Goal: Information Seeking & Learning: Learn about a topic

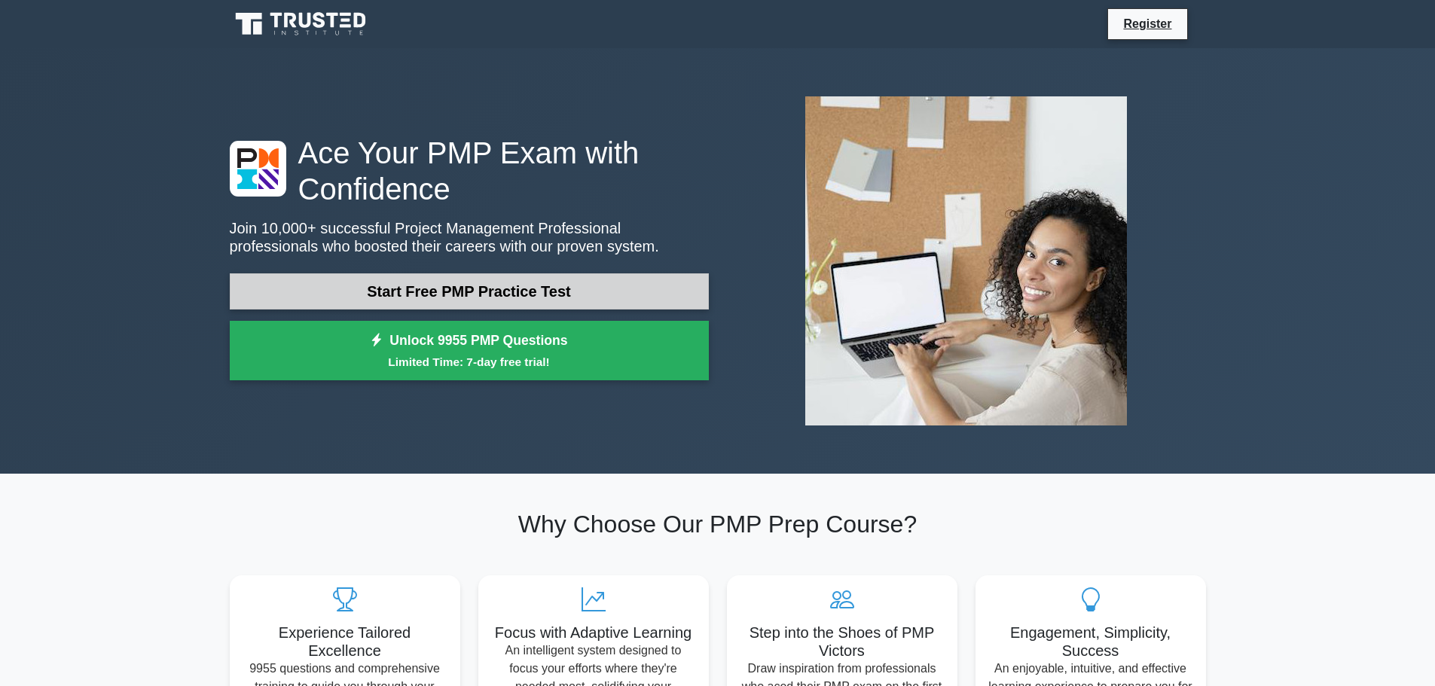
click at [516, 294] on link "Start Free PMP Practice Test" at bounding box center [469, 291] width 479 height 36
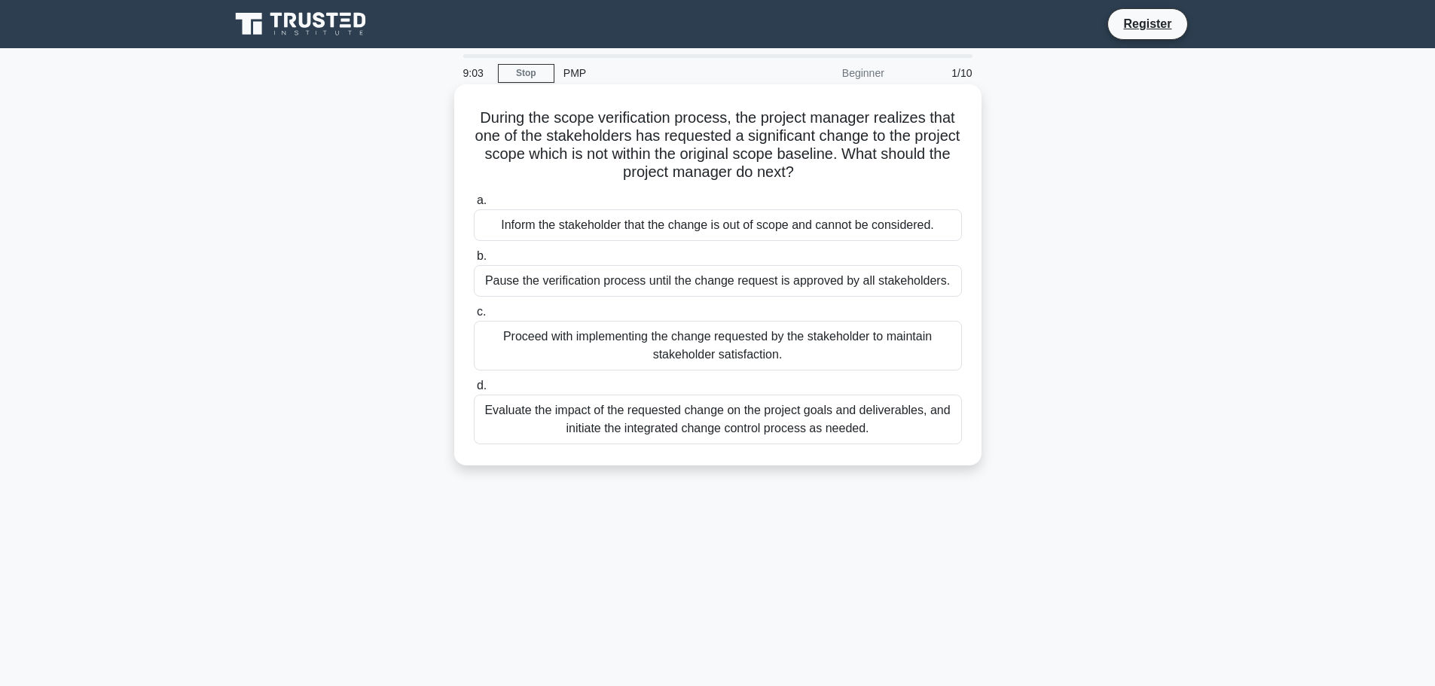
click at [526, 285] on div "Pause the verification process until the change request is approved by all stak…" at bounding box center [718, 281] width 488 height 32
click at [474, 261] on input "b. Pause the verification process until the change request is approved by all s…" at bounding box center [474, 257] width 0 height 10
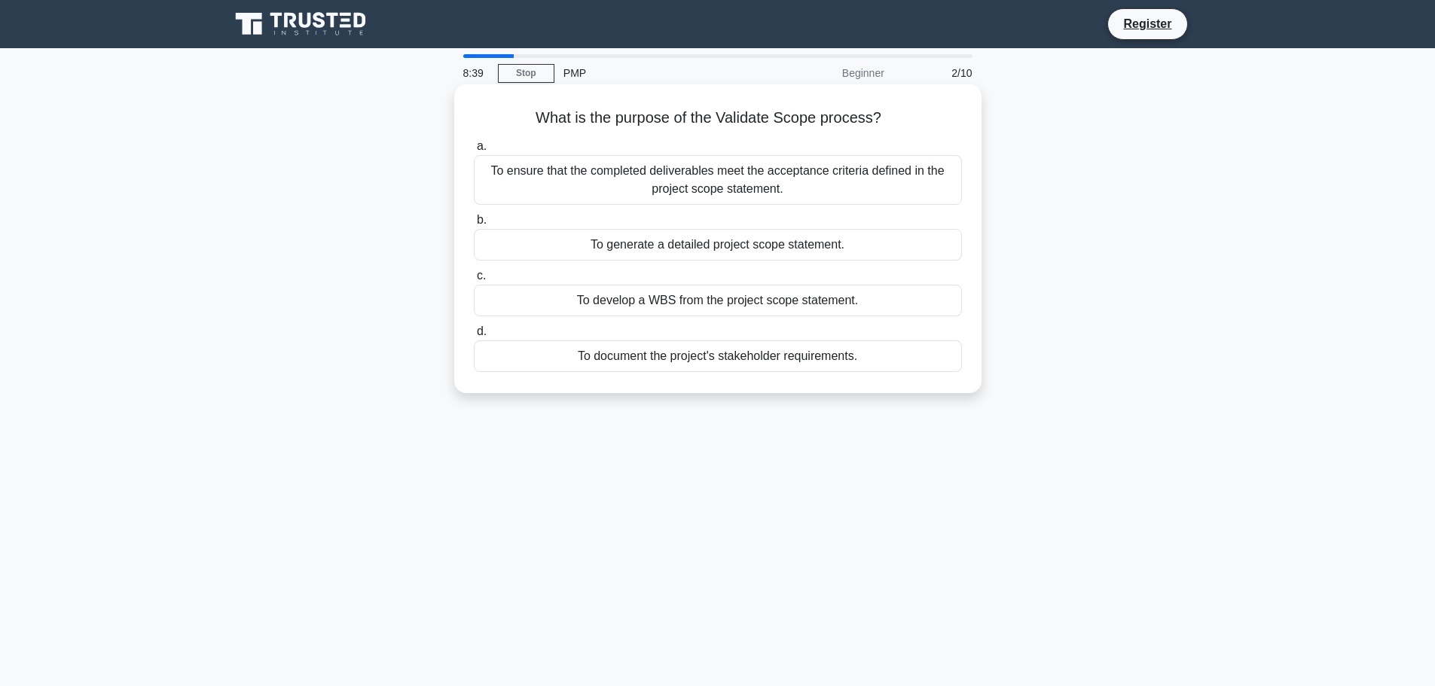
click at [770, 242] on div "To generate a detailed project scope statement." at bounding box center [718, 245] width 488 height 32
click at [474, 225] on input "b. To generate a detailed project scope statement." at bounding box center [474, 220] width 0 height 10
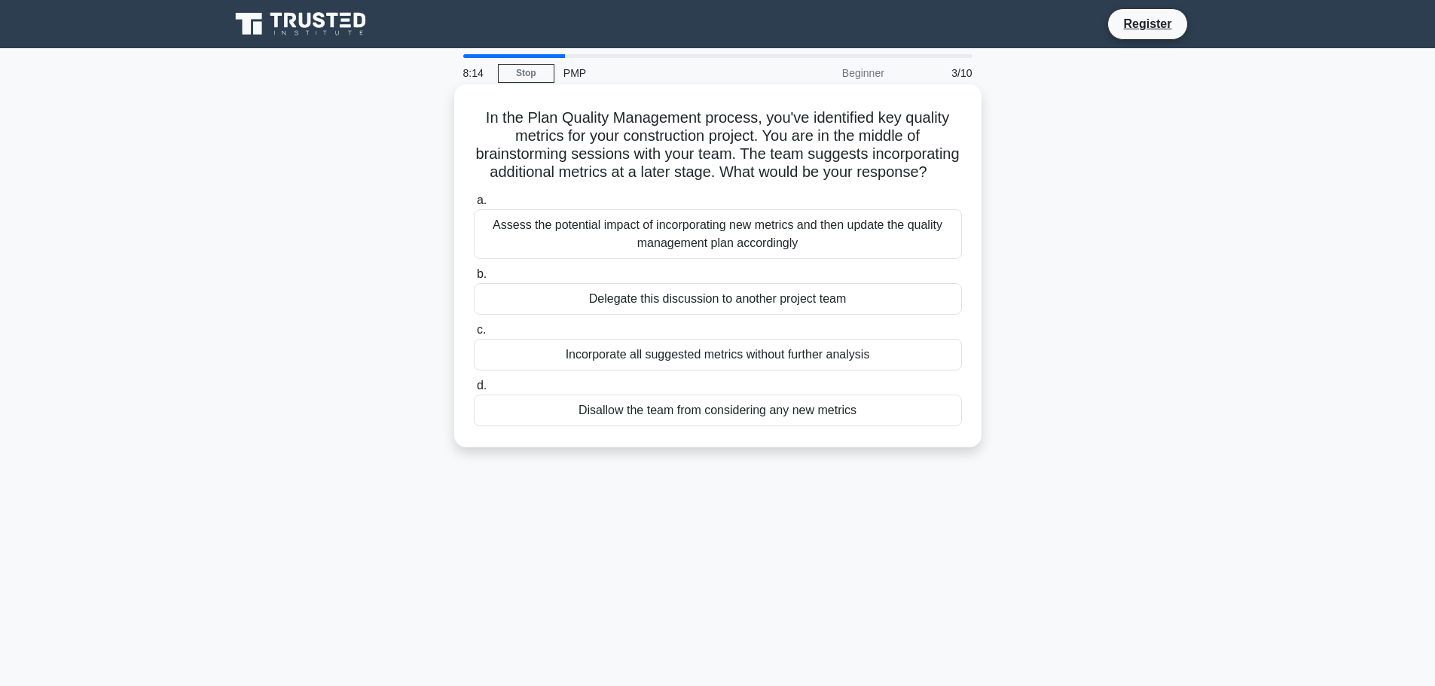
click at [678, 256] on div "Assess the potential impact of incorporating new metrics and then update the qu…" at bounding box center [718, 234] width 488 height 50
click at [474, 206] on input "a. Assess the potential impact of incorporating new metrics and then update the…" at bounding box center [474, 201] width 0 height 10
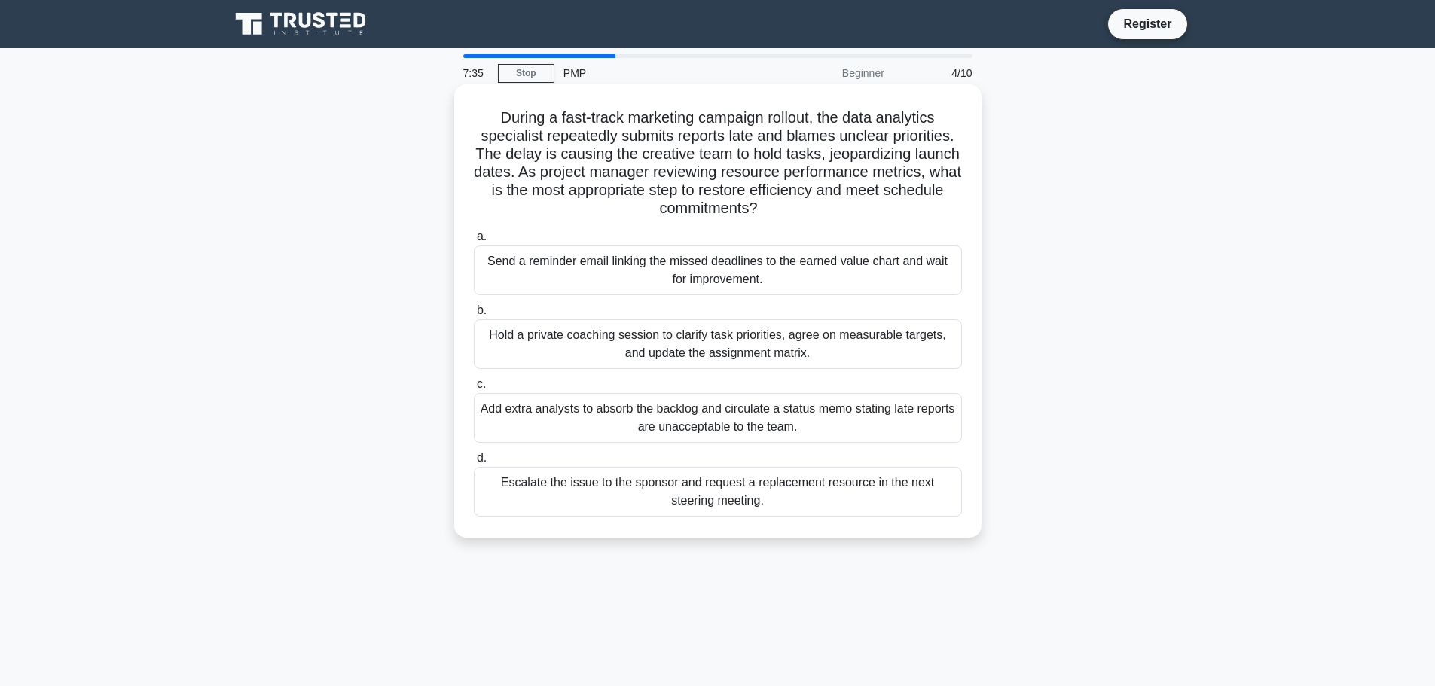
click at [680, 352] on div "Hold a private coaching session to clarify task priorities, agree on measurable…" at bounding box center [718, 344] width 488 height 50
click at [474, 316] on input "b. Hold a private coaching session to clarify task priorities, agree on measura…" at bounding box center [474, 311] width 0 height 10
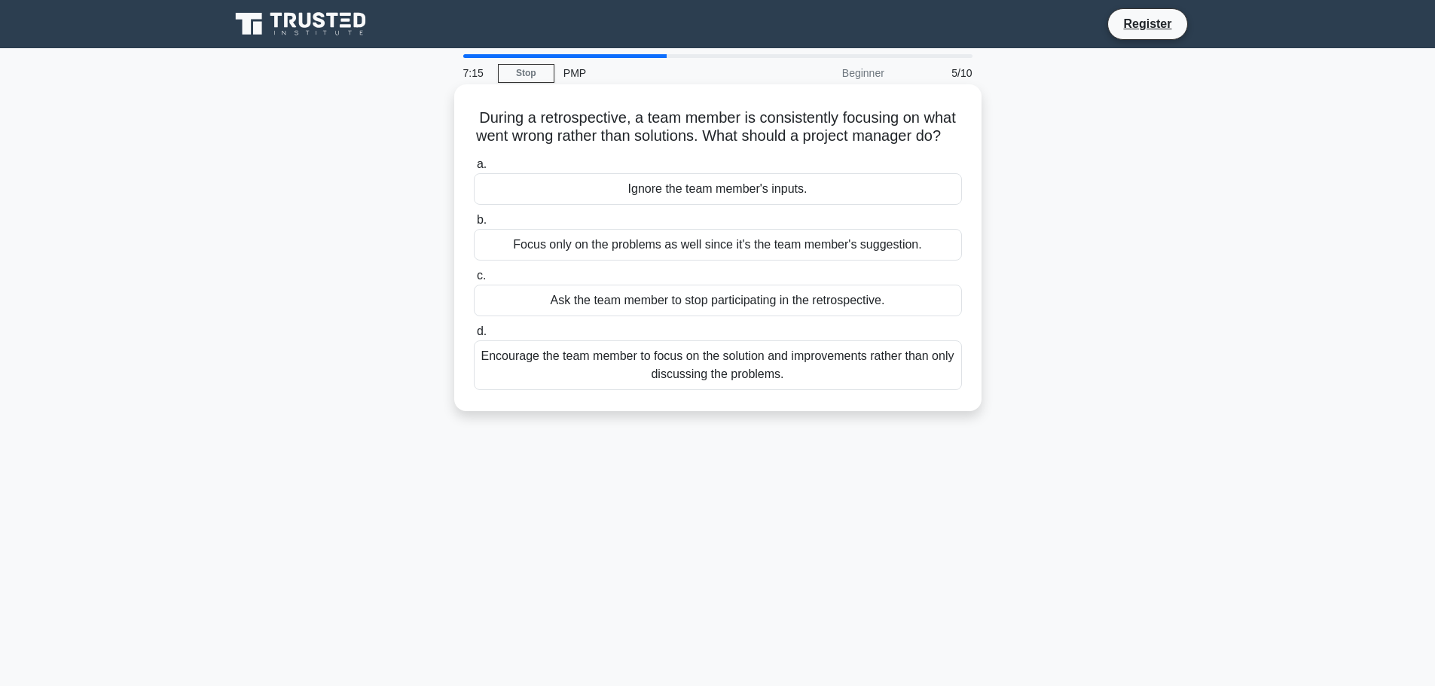
click at [691, 383] on div "Encourage the team member to focus on the solution and improvements rather than…" at bounding box center [718, 365] width 488 height 50
click at [474, 337] on input "d. Encourage the team member to focus on the solution and improvements rather t…" at bounding box center [474, 332] width 0 height 10
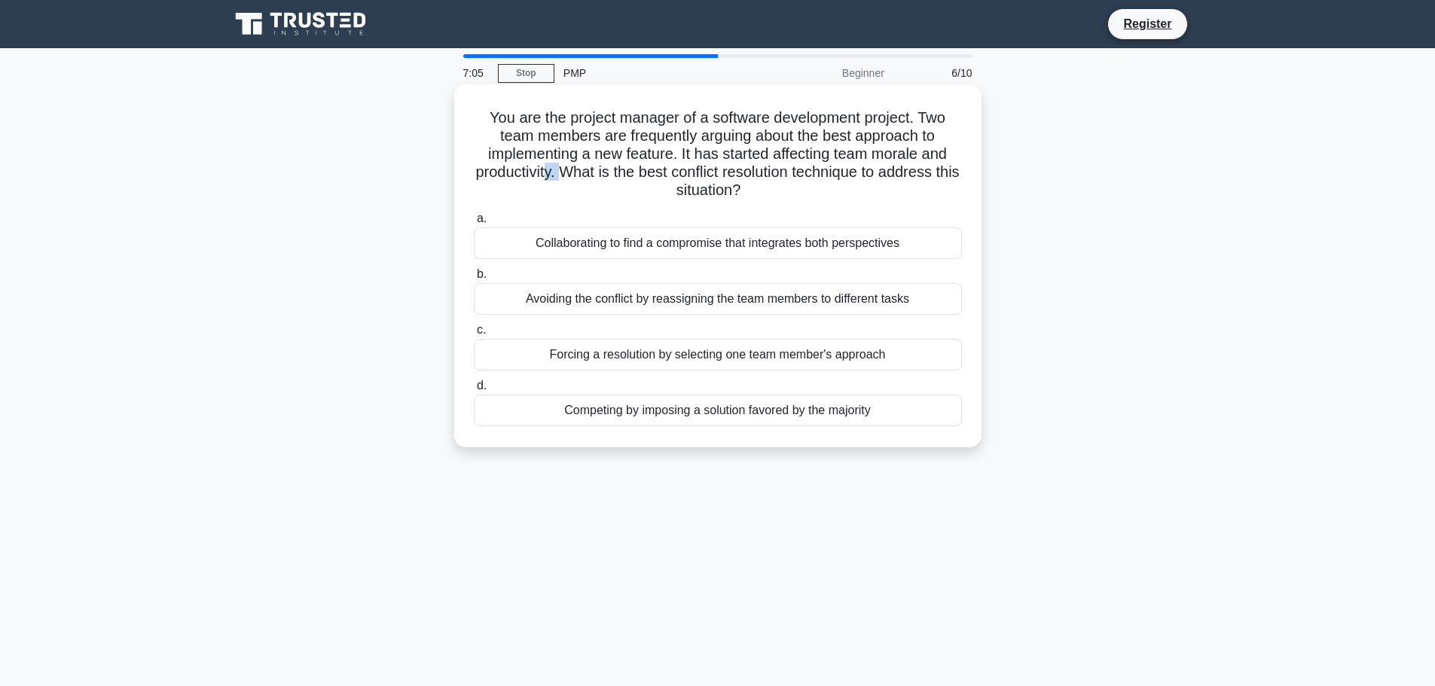
drag, startPoint x: 554, startPoint y: 168, endPoint x: 576, endPoint y: 168, distance: 21.8
click at [576, 168] on h5 "You are the project manager of a software development project. Two team members…" at bounding box center [717, 154] width 491 height 92
click at [624, 194] on h5 "You are the project manager of a software development project. Two team members…" at bounding box center [717, 154] width 491 height 92
click at [697, 245] on div "Collaborating to find a compromise that integrates both perspectives" at bounding box center [718, 243] width 488 height 32
click at [474, 224] on input "a. Collaborating to find a compromise that integrates both perspectives" at bounding box center [474, 219] width 0 height 10
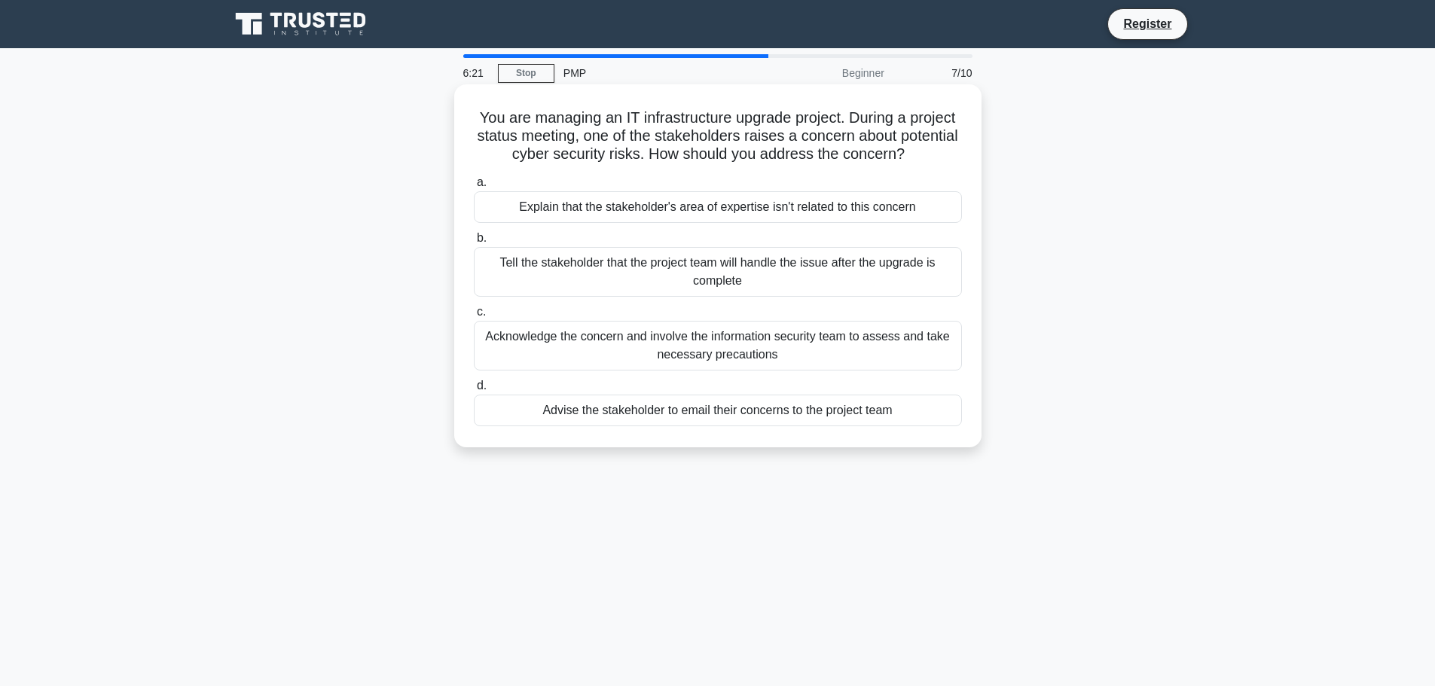
click at [699, 346] on div "Acknowledge the concern and involve the information security team to assess and…" at bounding box center [718, 346] width 488 height 50
click at [474, 317] on input "c. Acknowledge the concern and involve the information security team to assess …" at bounding box center [474, 312] width 0 height 10
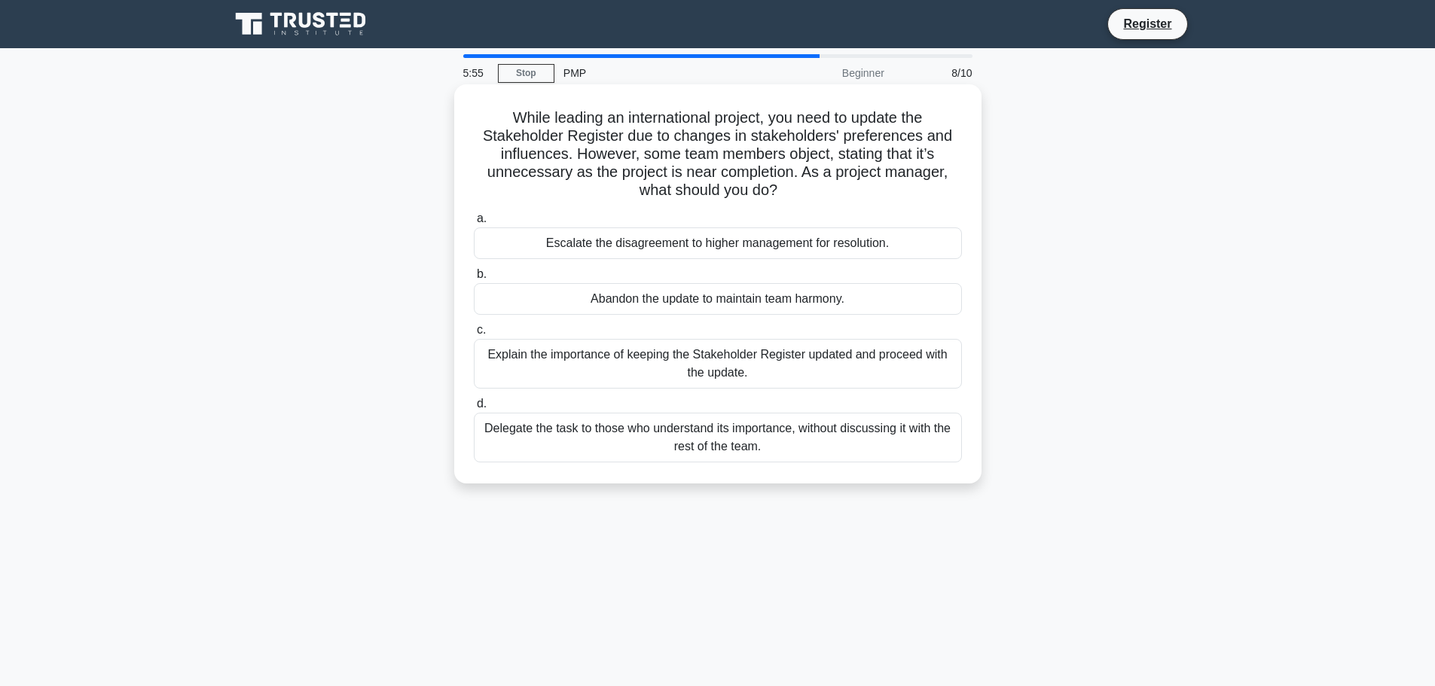
click at [676, 364] on div "Explain the importance of keeping the Stakeholder Register updated and proceed …" at bounding box center [718, 364] width 488 height 50
click at [609, 366] on div "Explain the importance of keeping the Stakeholder Register updated and proceed …" at bounding box center [718, 364] width 488 height 50
click at [474, 335] on input "c. Explain the importance of keeping the Stakeholder Register updated and proce…" at bounding box center [474, 330] width 0 height 10
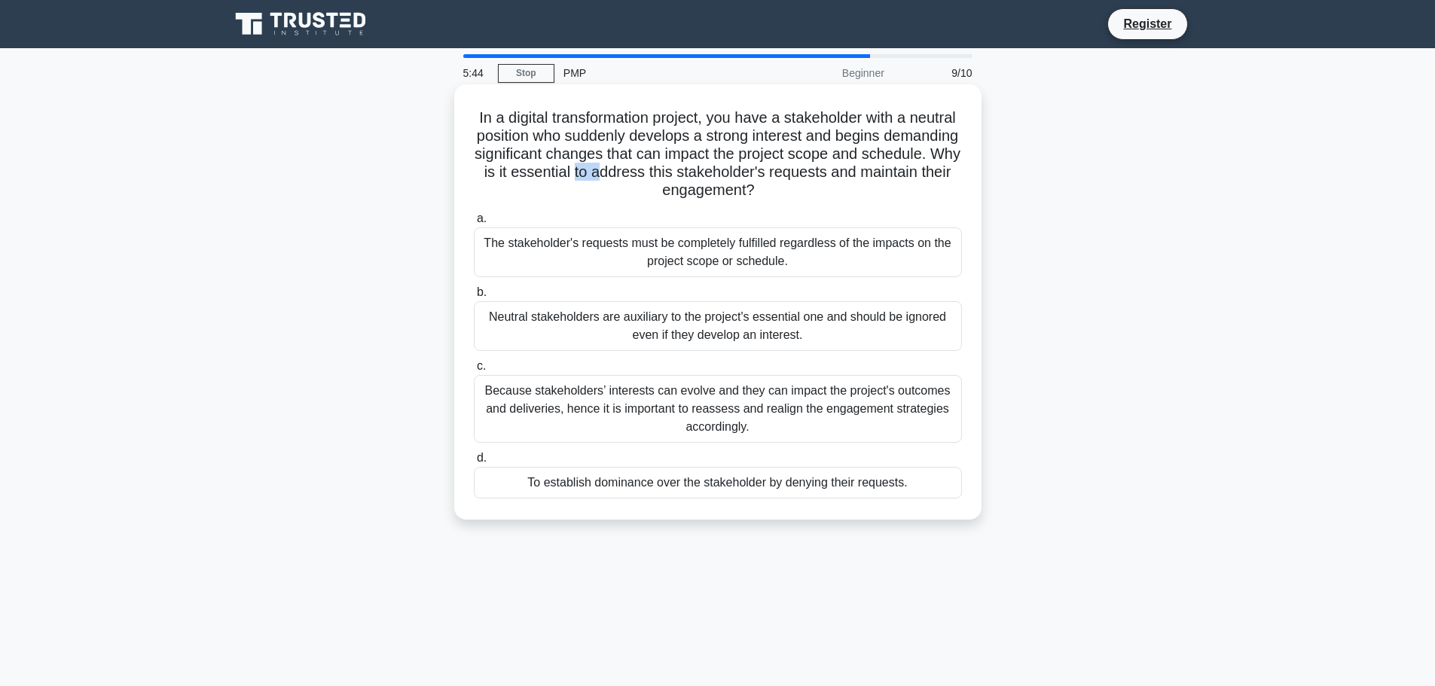
drag, startPoint x: 670, startPoint y: 167, endPoint x: 703, endPoint y: 169, distance: 33.2
click at [703, 169] on h5 "In a digital transformation project, you have a stakeholder with a neutral posi…" at bounding box center [717, 154] width 491 height 92
click at [736, 169] on h5 "In a digital transformation project, you have a stakeholder with a neutral posi…" at bounding box center [717, 154] width 491 height 92
click at [714, 407] on div "Because stakeholders’ interests can evolve and they can impact the project's ou…" at bounding box center [718, 409] width 488 height 68
click at [474, 371] on input "c. Because stakeholders’ interests can evolve and they can impact the project's…" at bounding box center [474, 366] width 0 height 10
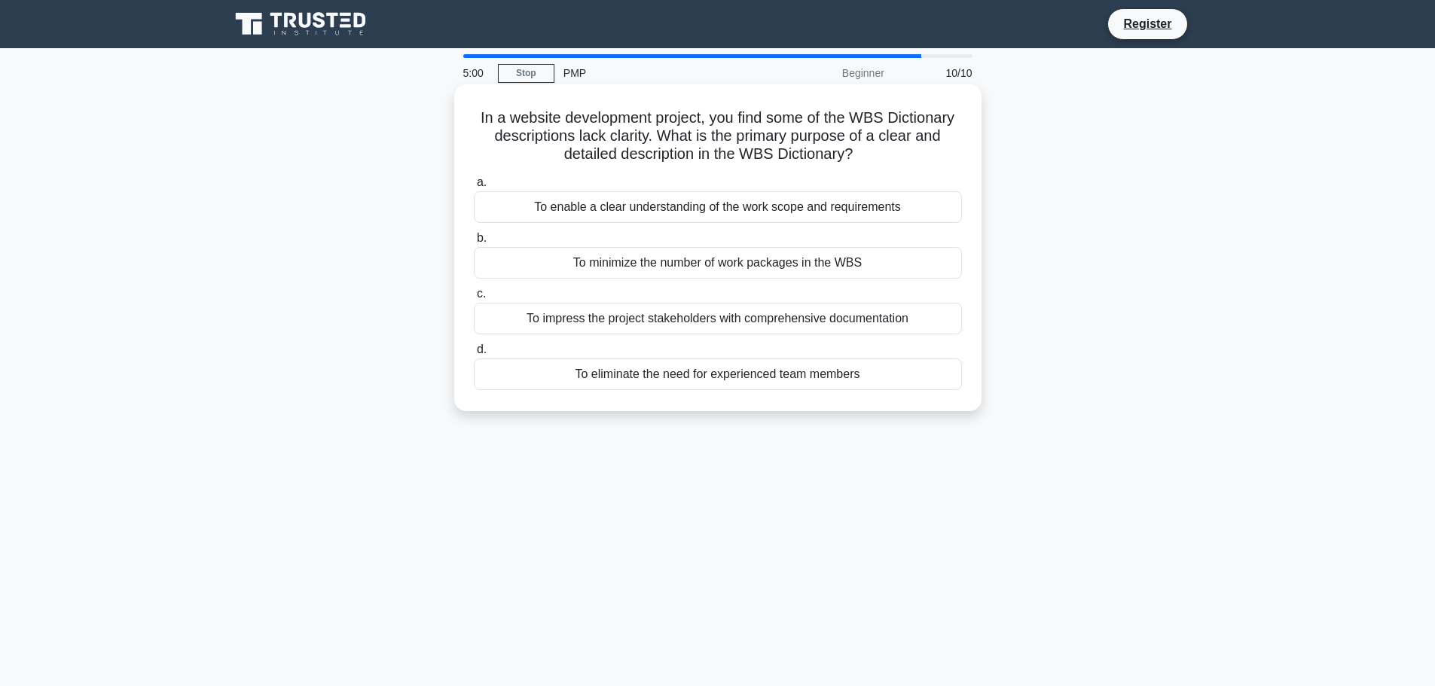
click at [750, 201] on div "To enable a clear understanding of the work scope and requirements" at bounding box center [718, 207] width 488 height 32
click at [474, 188] on input "a. To enable a clear understanding of the work scope and requirements" at bounding box center [474, 183] width 0 height 10
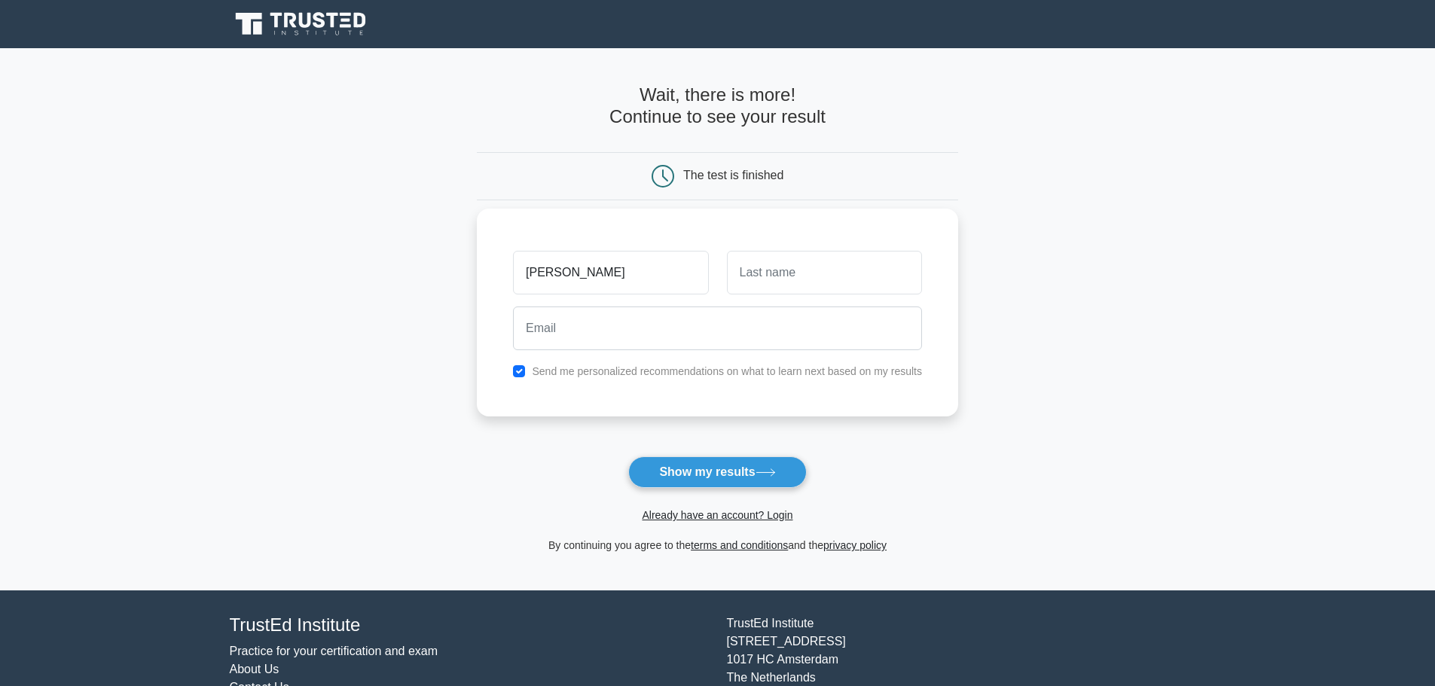
type input "[PERSON_NAME]"
type input "Aspros"
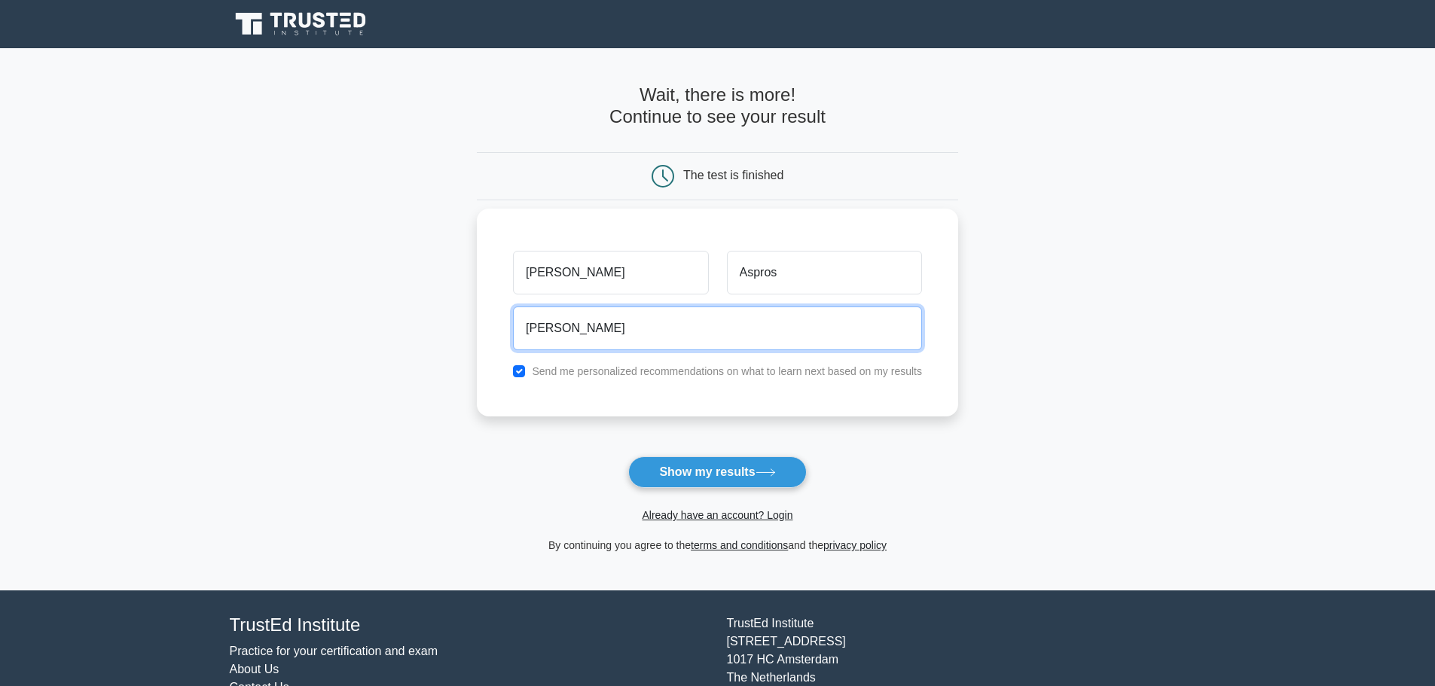
type input "damien.aspros@gmail.com"
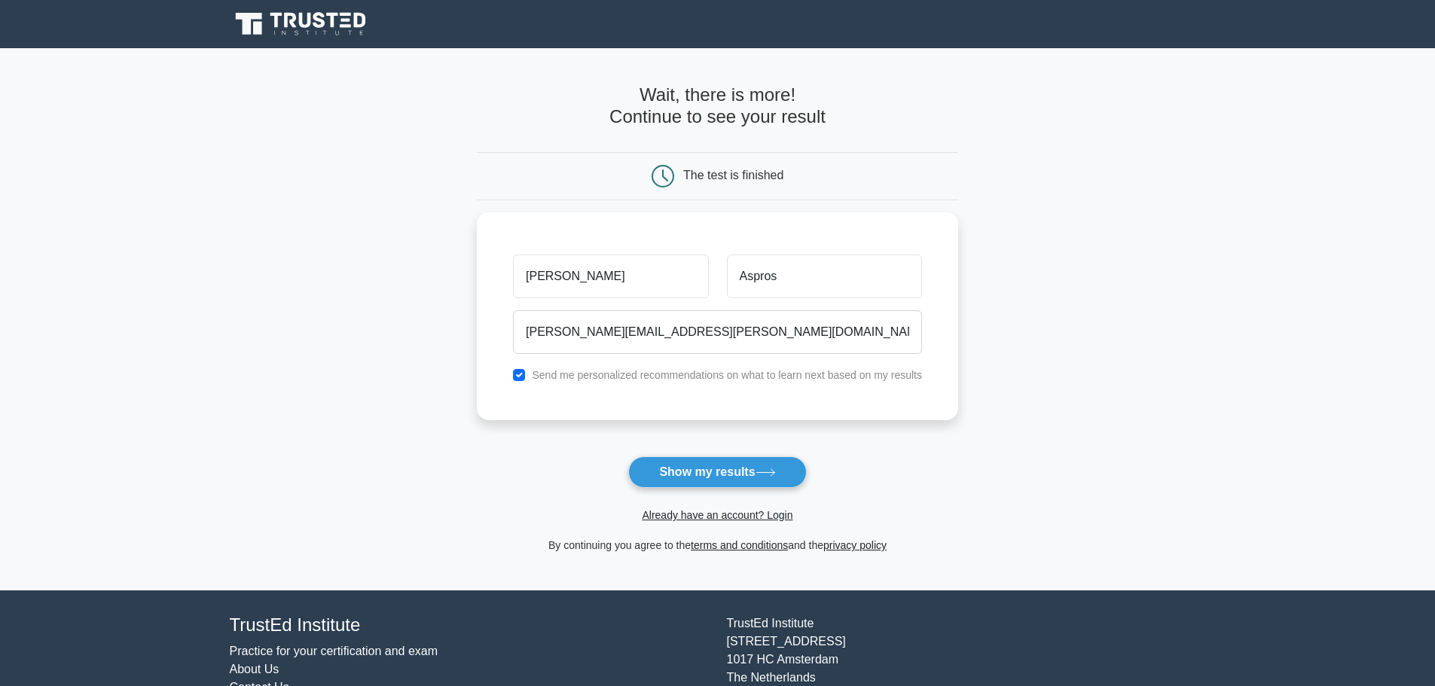
click at [723, 471] on button "Show my results" at bounding box center [717, 472] width 178 height 32
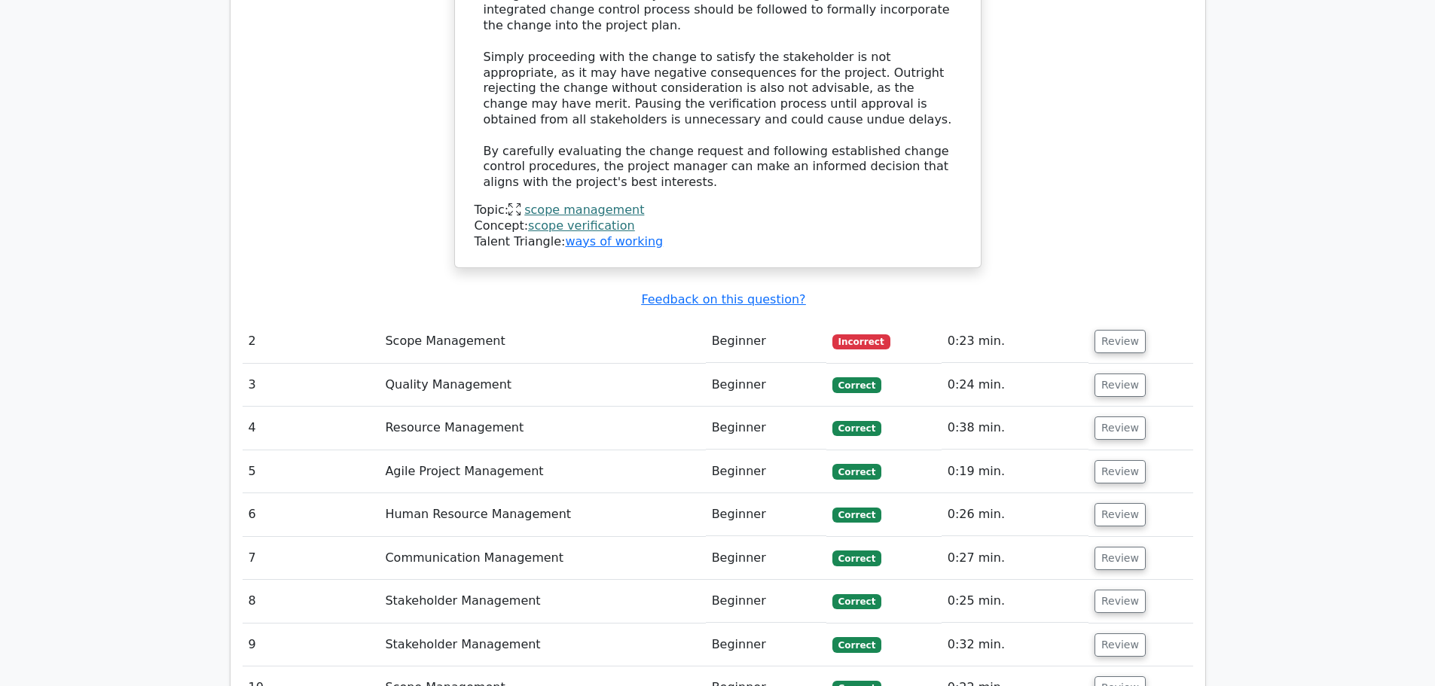
scroll to position [2033, 0]
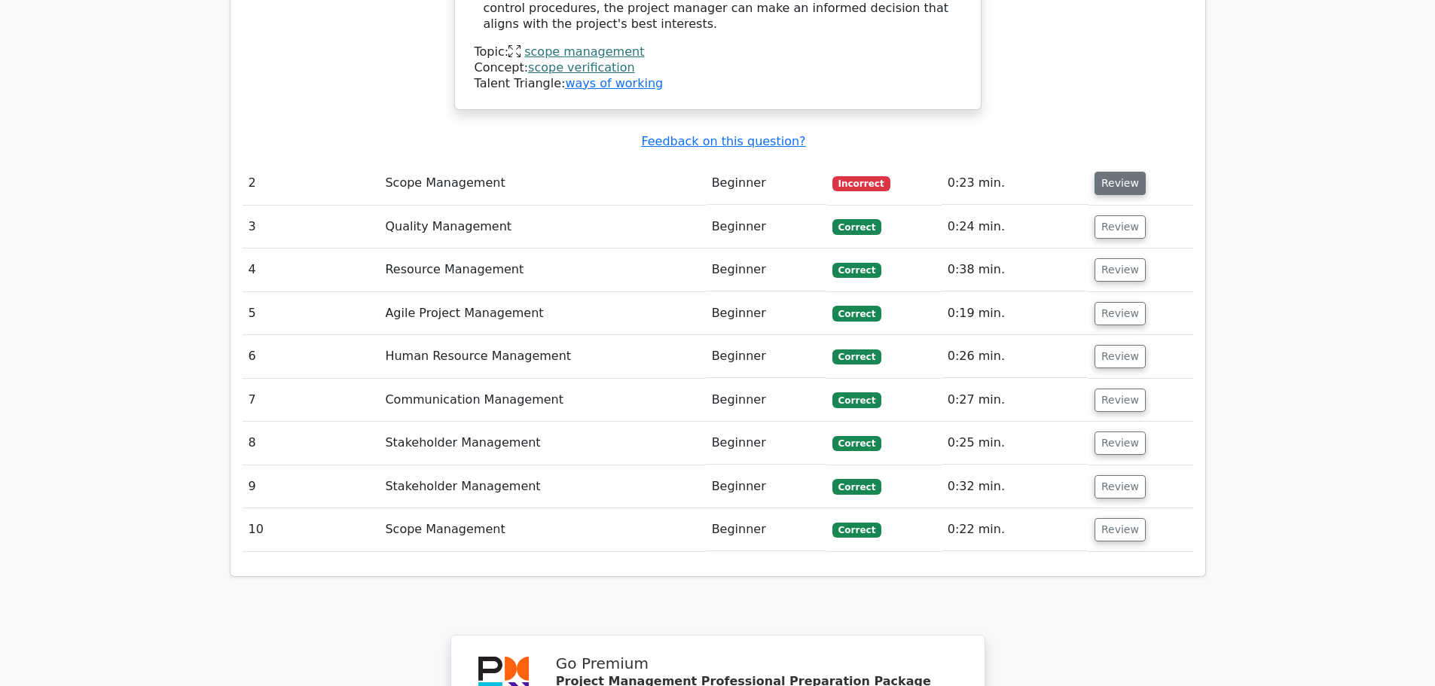
click at [1107, 172] on button "Review" at bounding box center [1119, 183] width 51 height 23
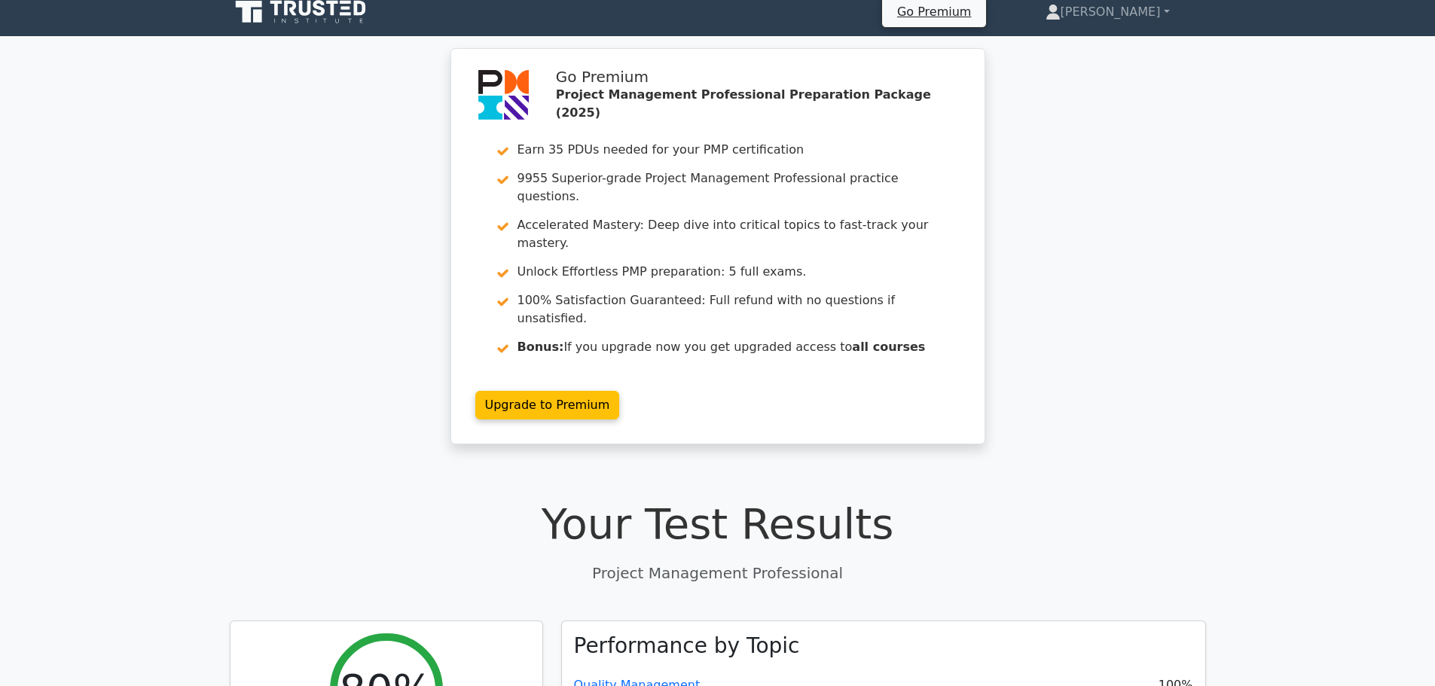
scroll to position [0, 0]
